Goal: Task Accomplishment & Management: Manage account settings

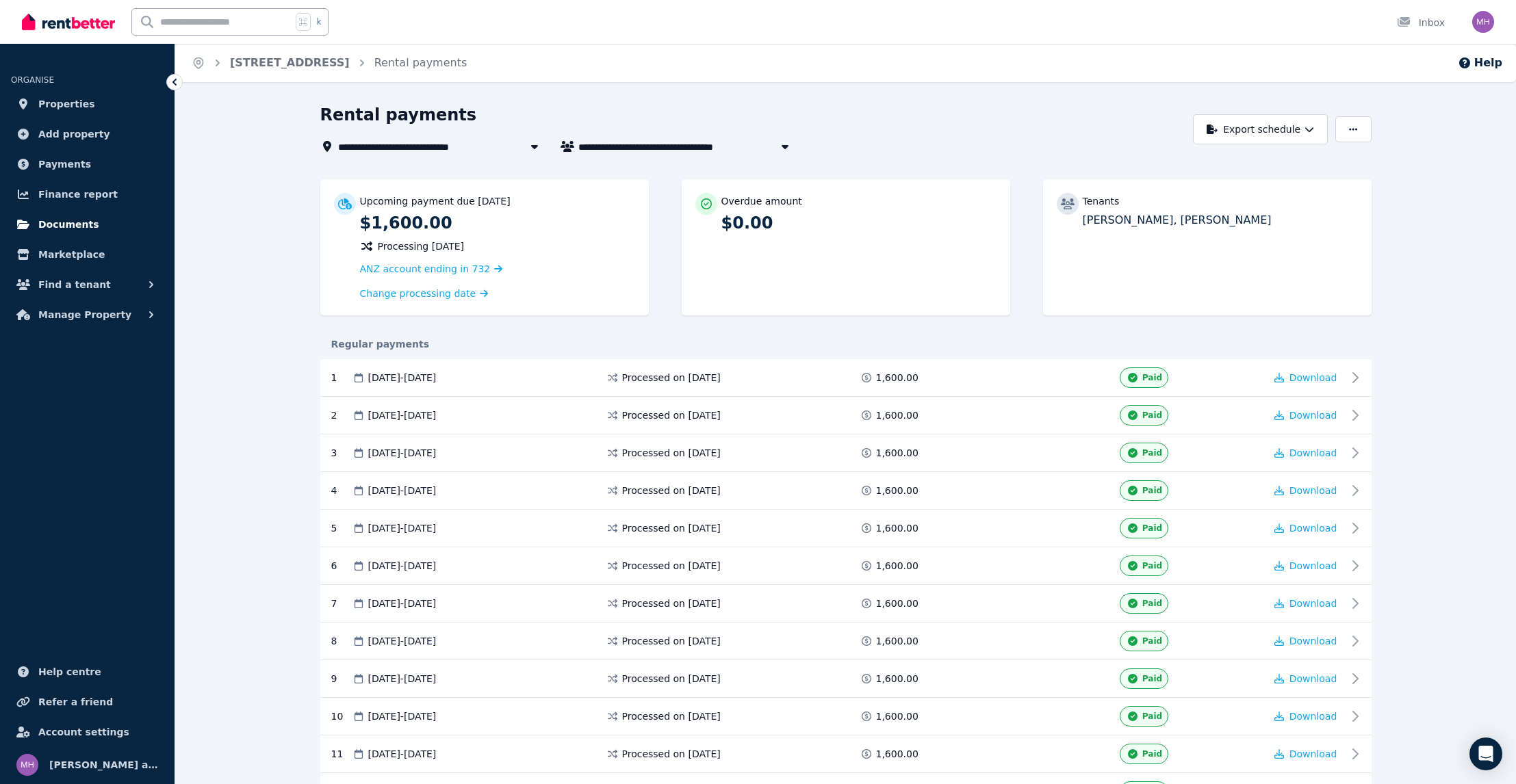
click at [83, 232] on span "Documents" at bounding box center [69, 224] width 61 height 16
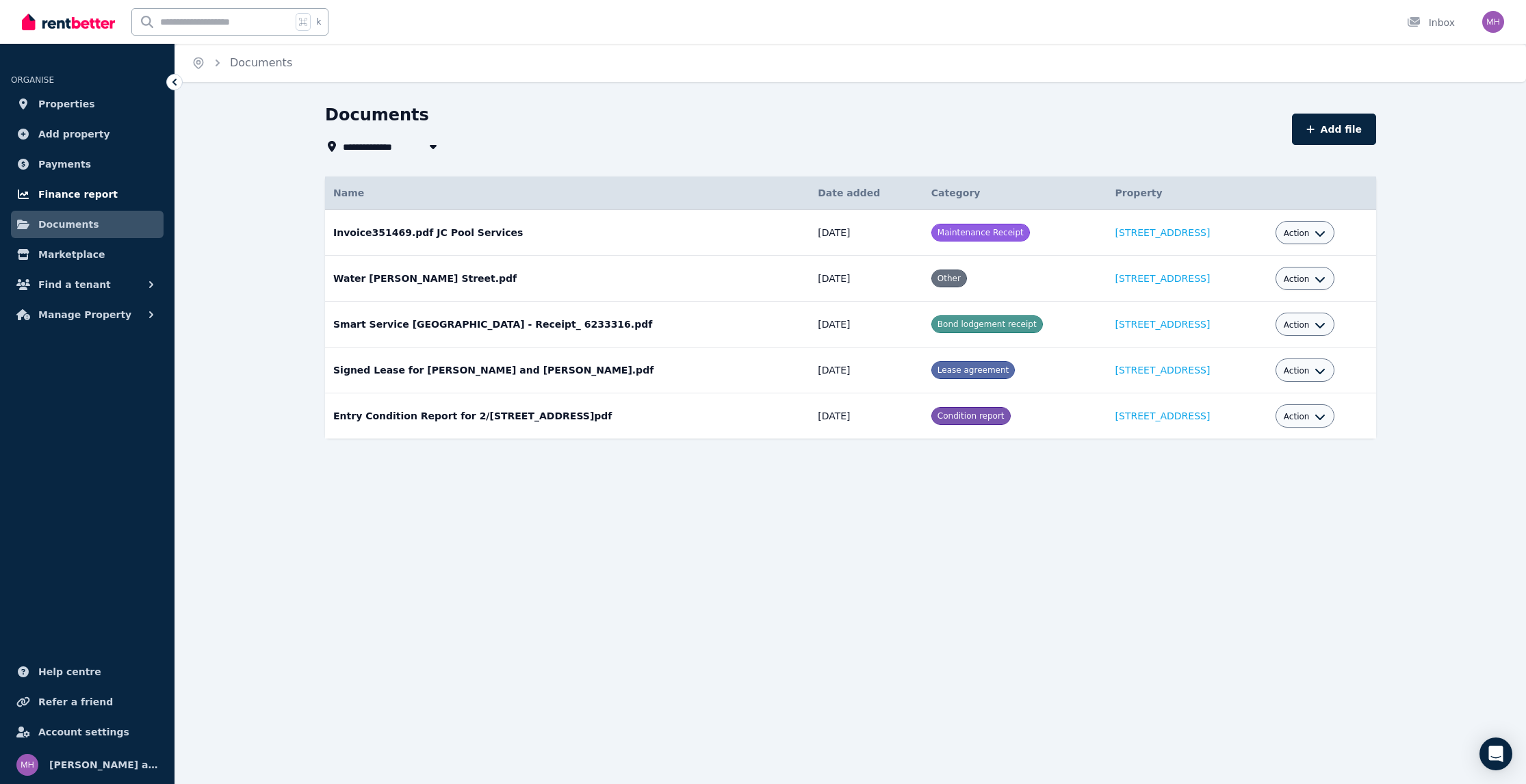
click at [84, 203] on span "Finance report" at bounding box center [78, 193] width 79 height 16
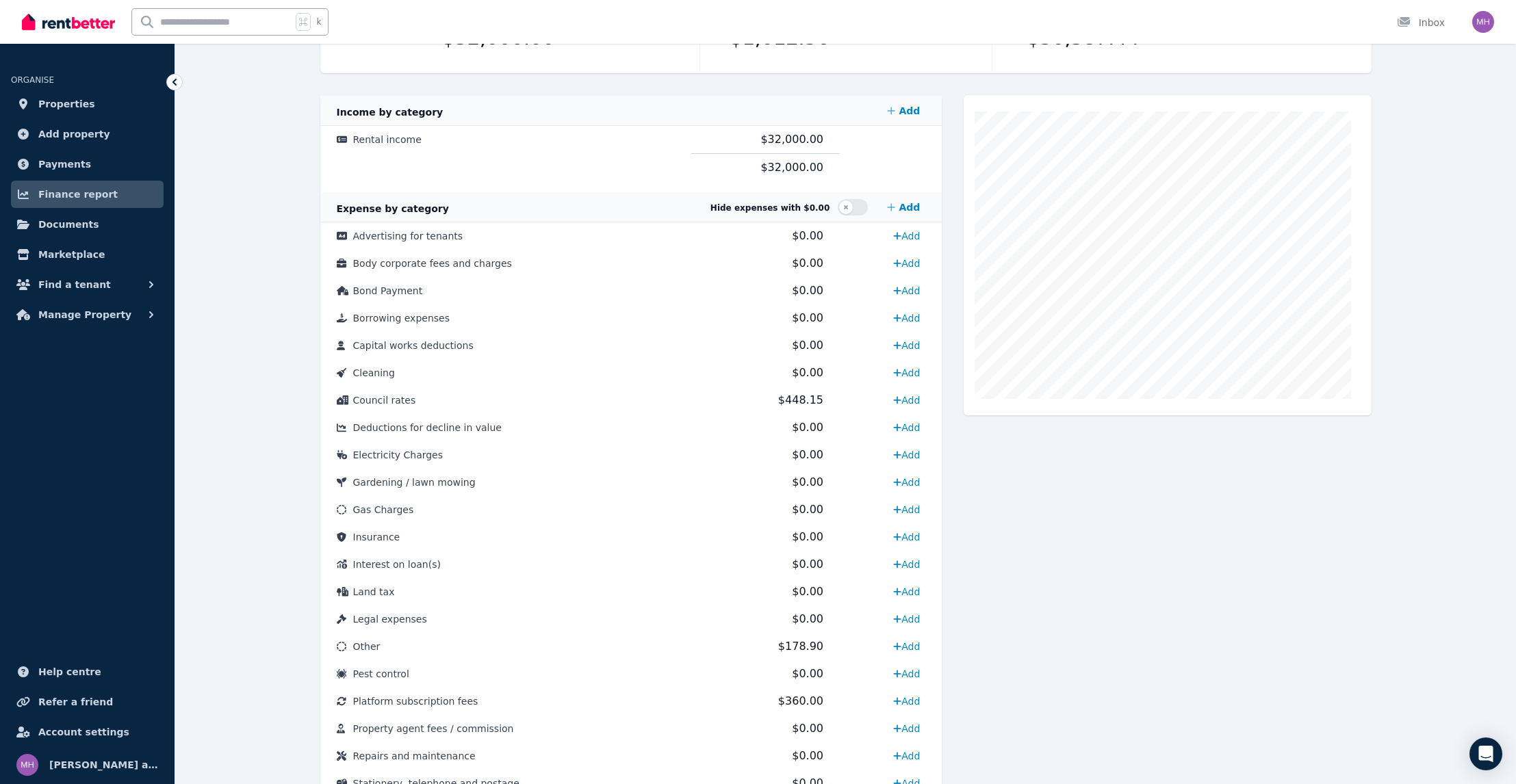
scroll to position [242, 0]
click at [845, 218] on button "button" at bounding box center [852, 209] width 30 height 16
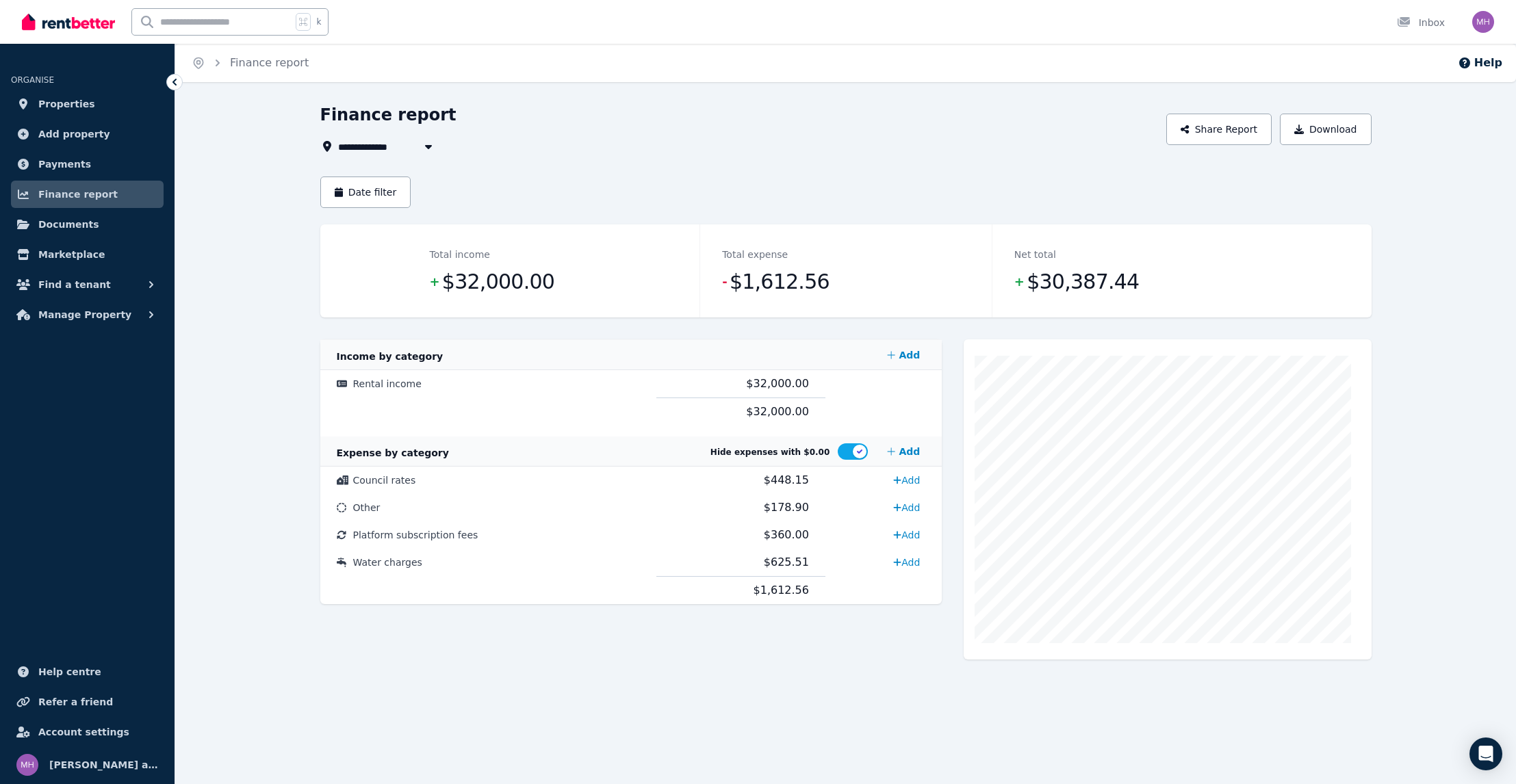
scroll to position [0, 0]
click at [412, 208] on button "Date filter" at bounding box center [365, 192] width 91 height 31
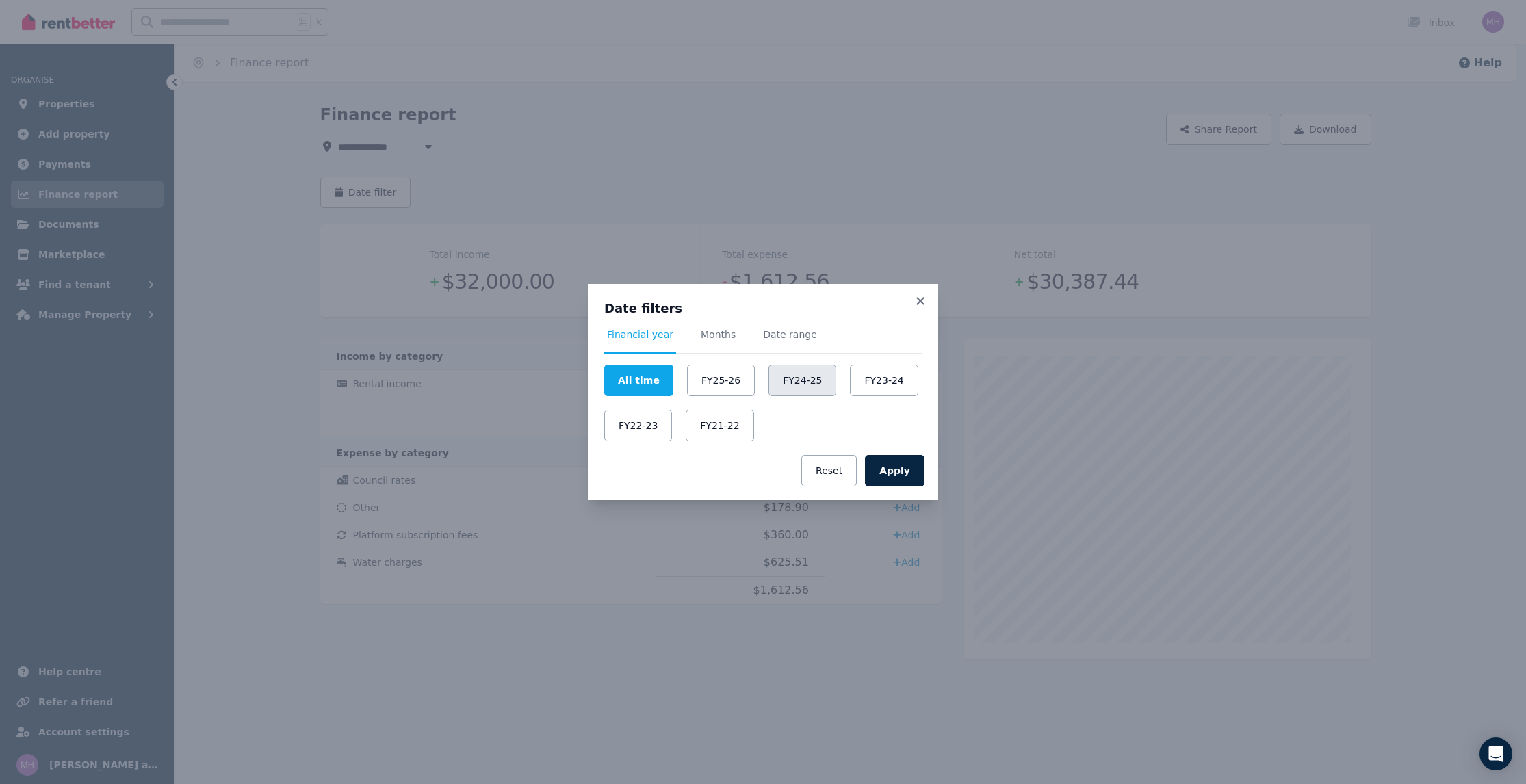
click at [793, 375] on button "FY24-25" at bounding box center [802, 379] width 68 height 31
click at [924, 486] on button "Apply" at bounding box center [894, 470] width 59 height 31
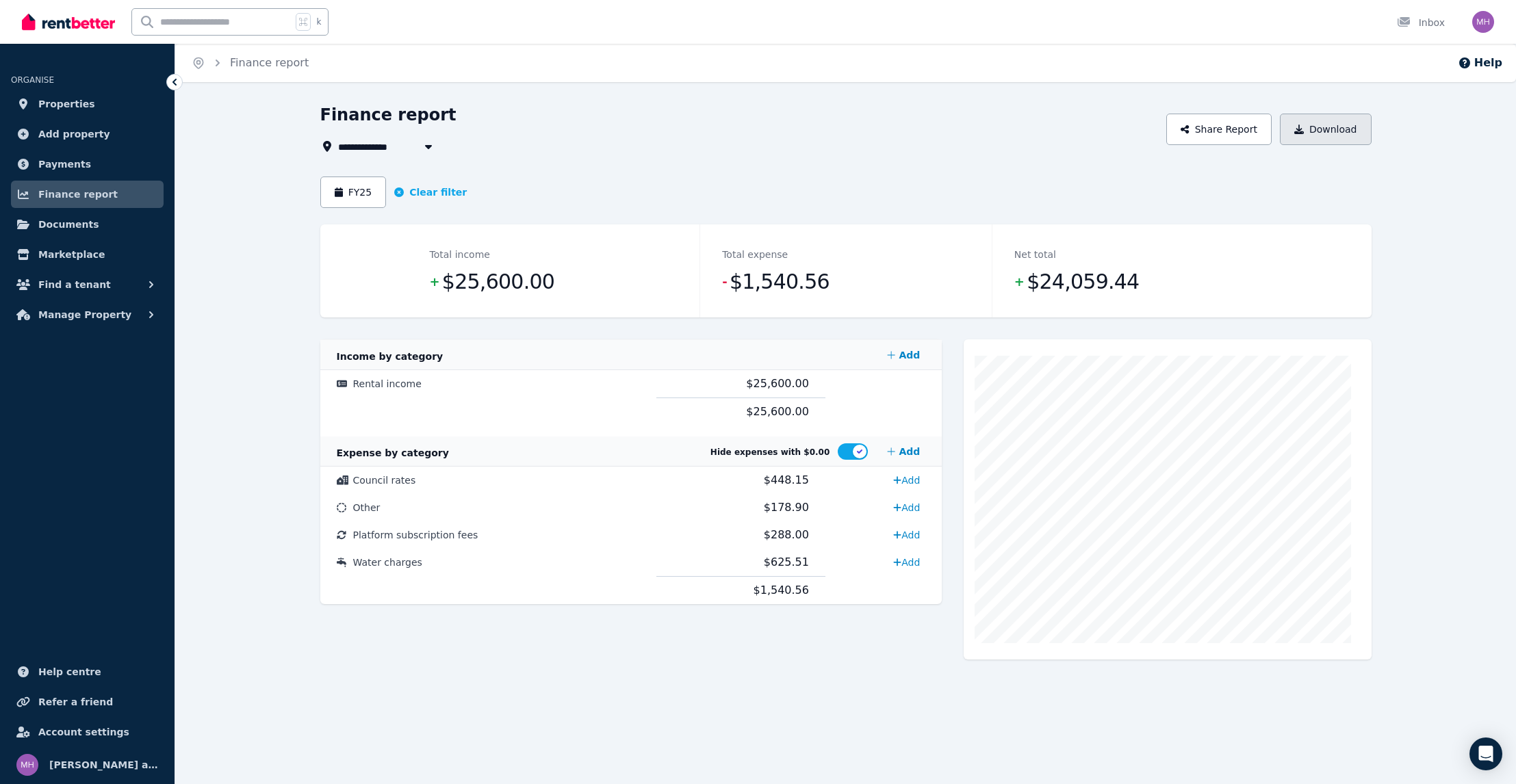
click at [1338, 145] on button "Download" at bounding box center [1325, 128] width 92 height 31
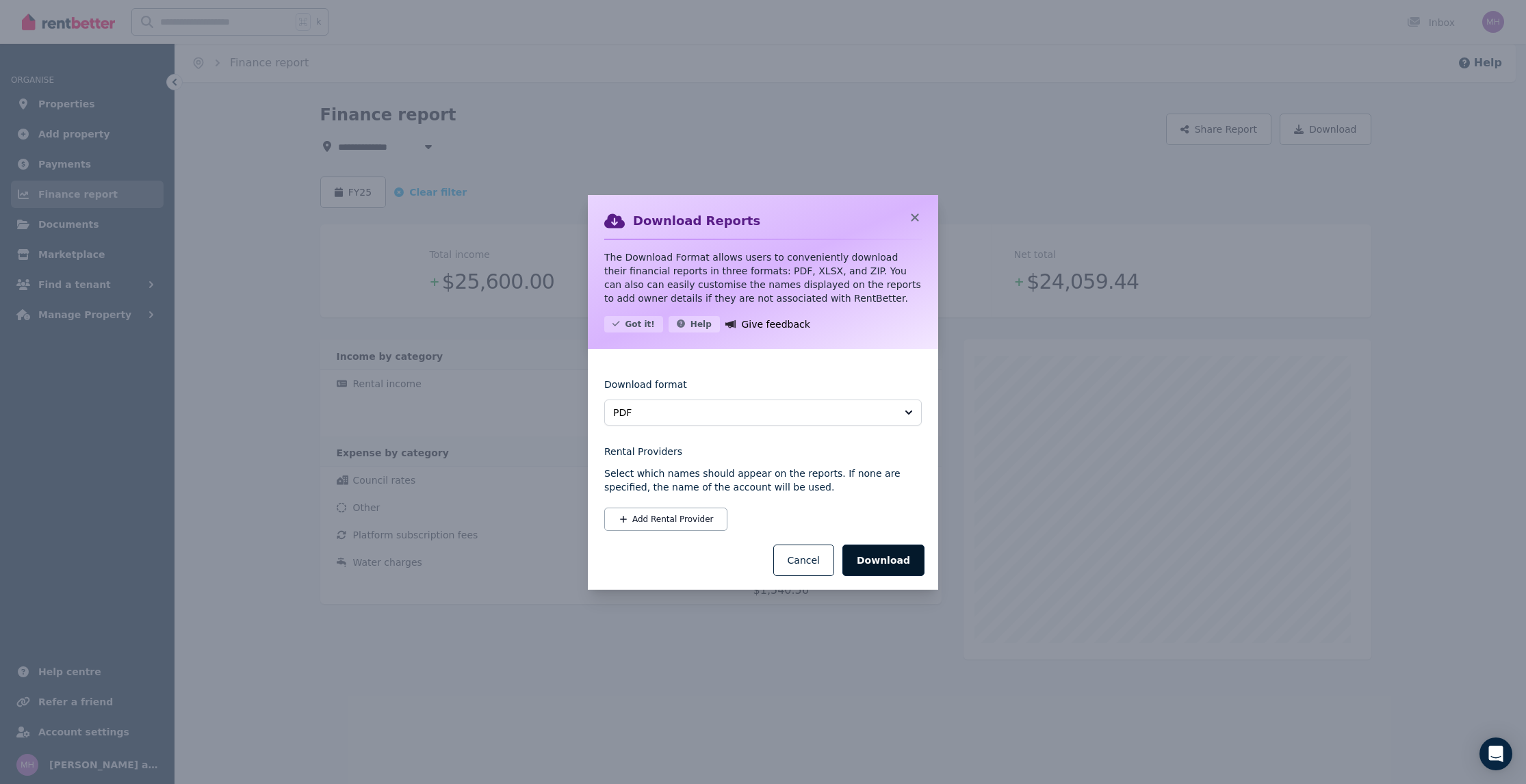
click at [917, 575] on button "Download" at bounding box center [882, 559] width 82 height 31
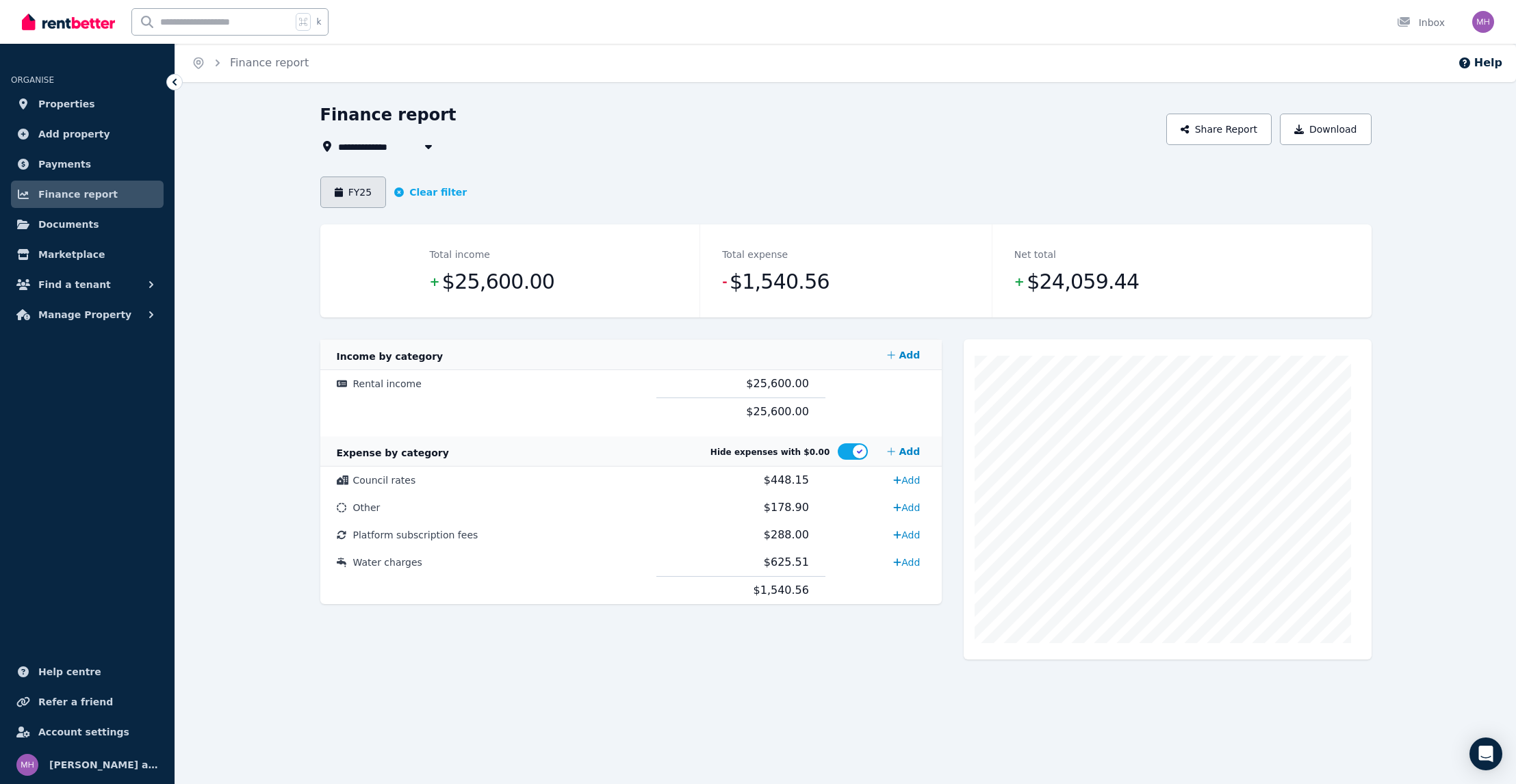
click at [387, 208] on button "FY25" at bounding box center [353, 192] width 66 height 31
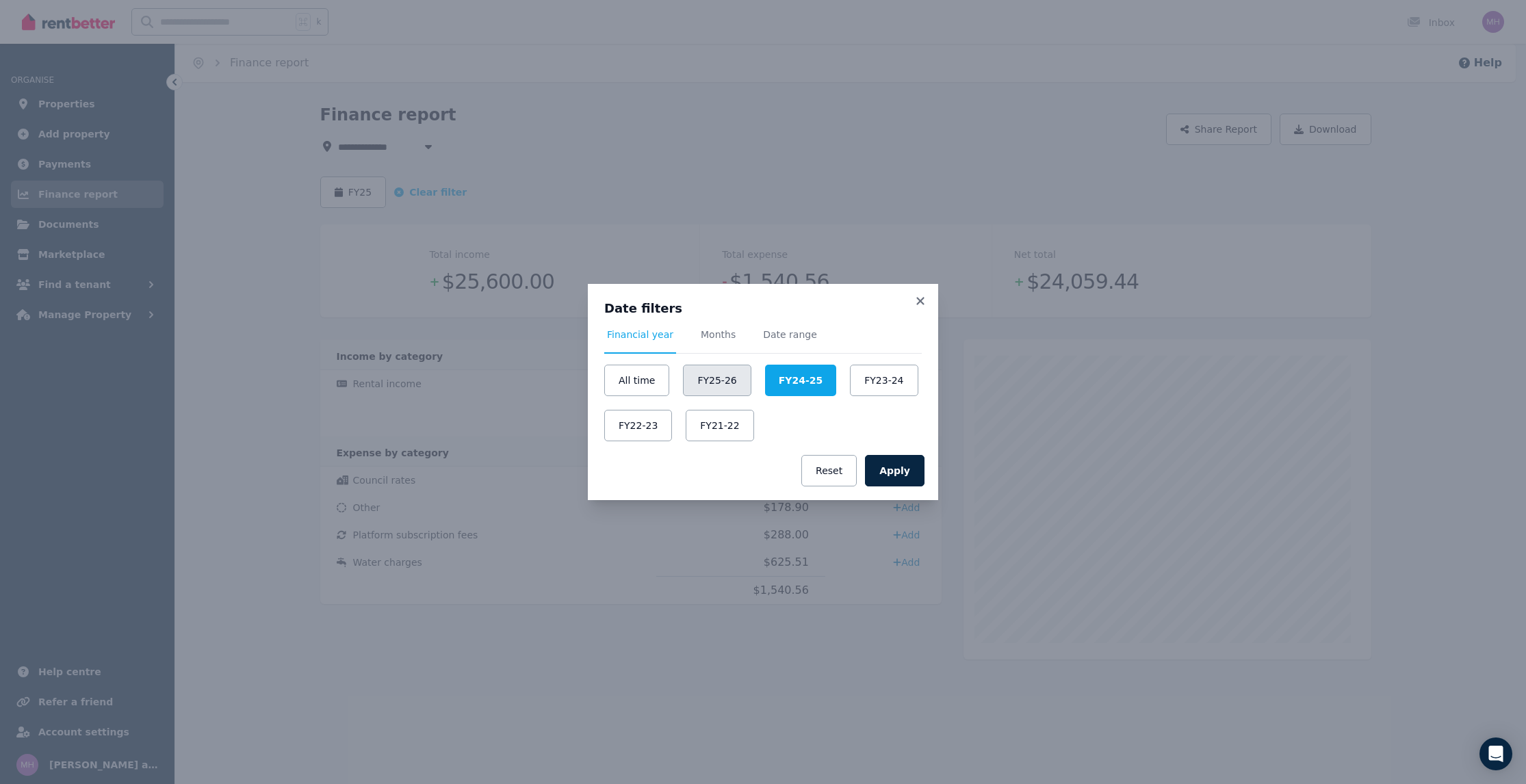
click at [696, 376] on button "FY25-26" at bounding box center [717, 379] width 68 height 31
click at [924, 486] on button "Apply" at bounding box center [894, 470] width 59 height 31
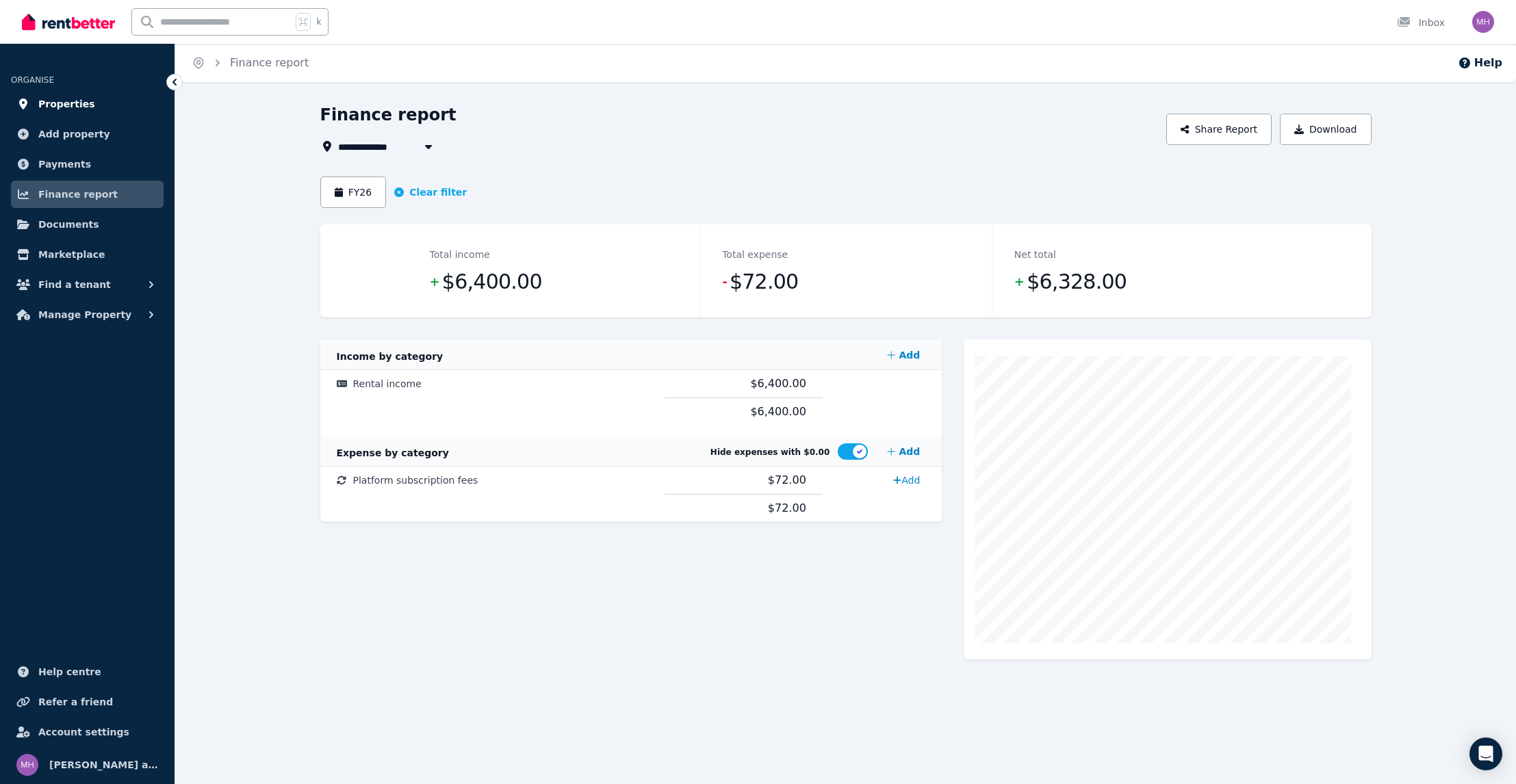
click at [81, 112] on span "Properties" at bounding box center [67, 103] width 57 height 16
